Goal: Find specific page/section: Find specific page/section

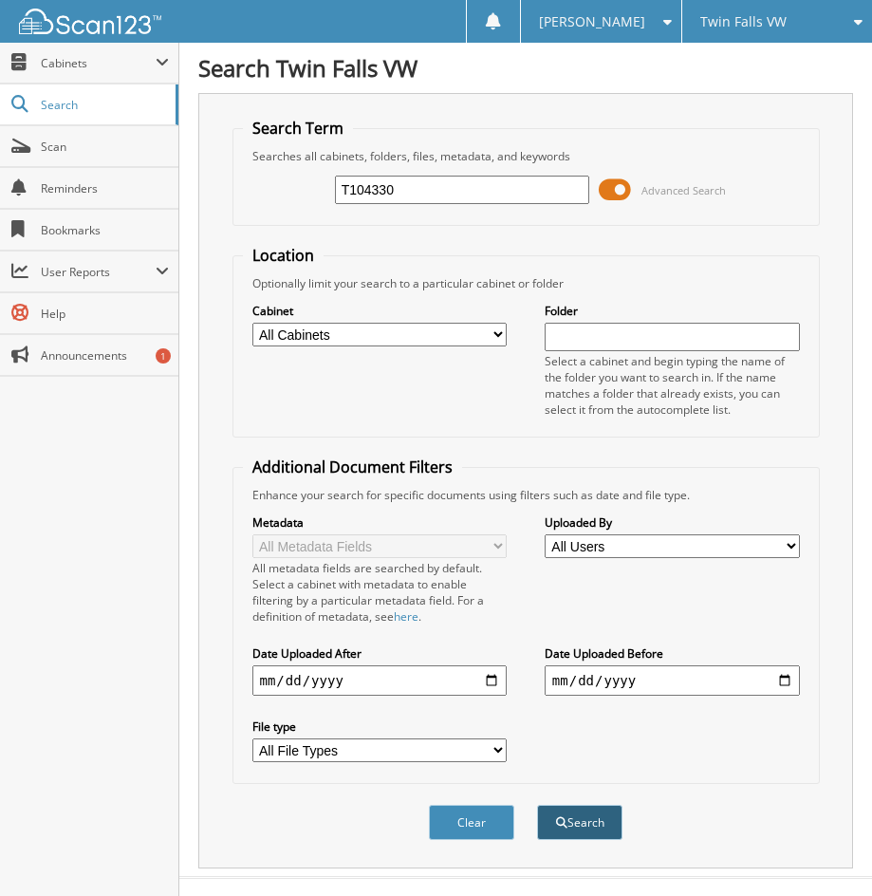
type input "T104330"
click at [575, 826] on button "Search" at bounding box center [579, 821] width 85 height 35
click at [620, 197] on span at bounding box center [615, 189] width 32 height 28
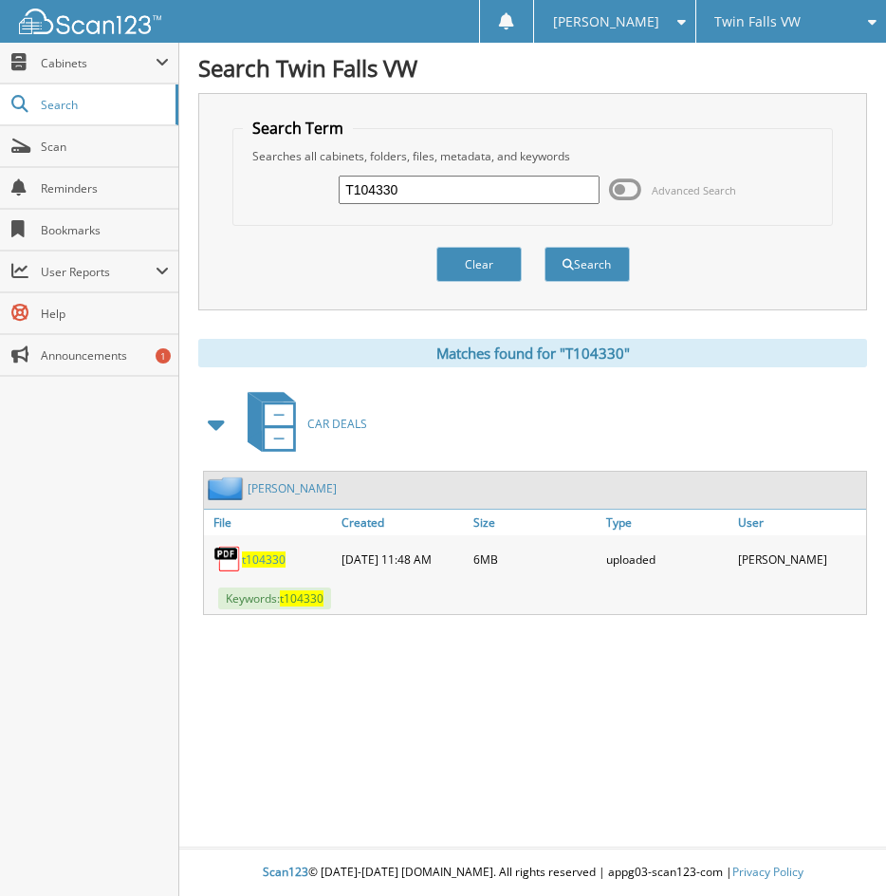
click at [274, 551] on span "t104330" at bounding box center [264, 559] width 44 height 16
